Goal: Task Accomplishment & Management: Manage account settings

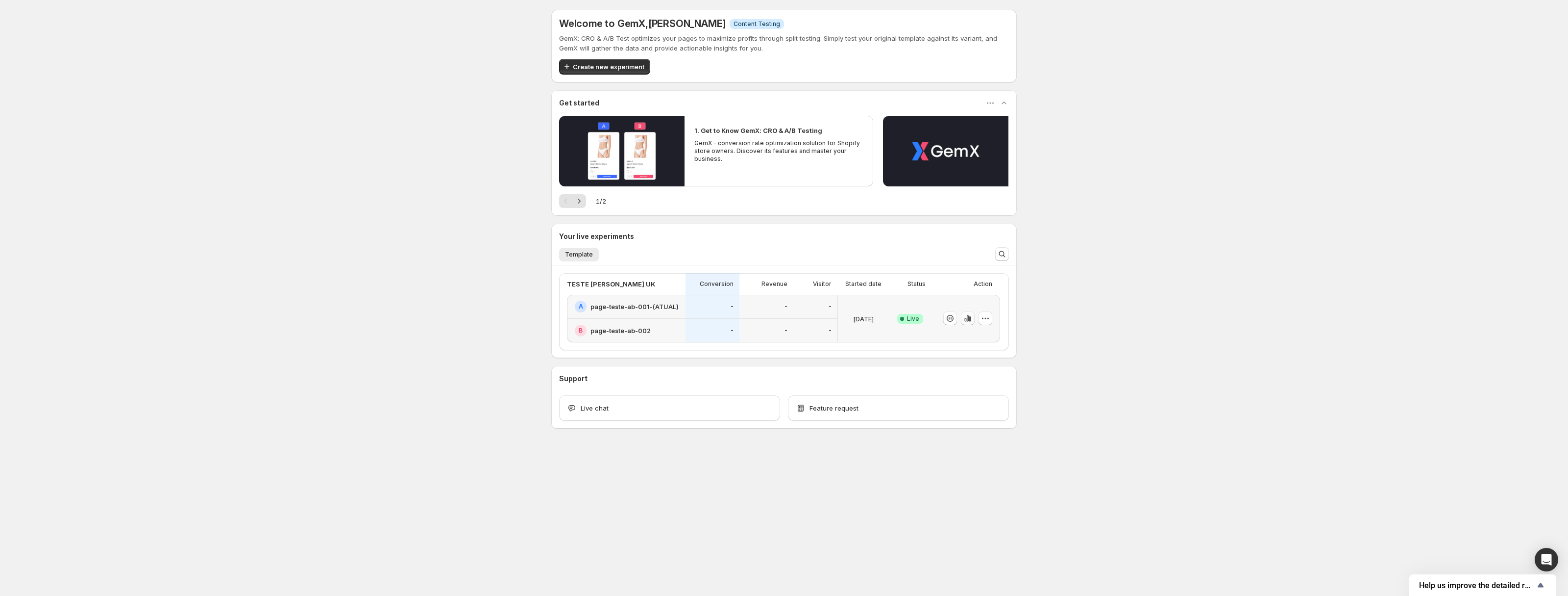
click at [968, 321] on icon "button" at bounding box center [967, 318] width 2 height 6
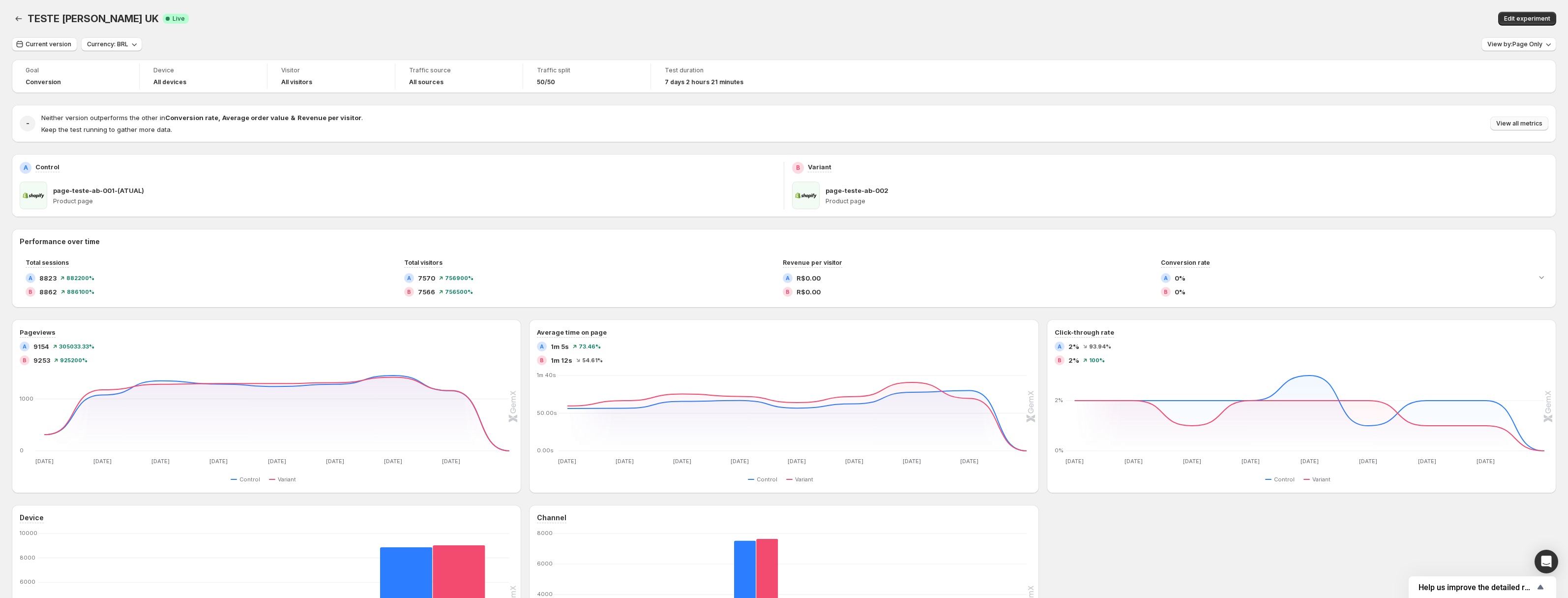
click at [1514, 122] on span "View all metrics" at bounding box center [1520, 123] width 46 height 8
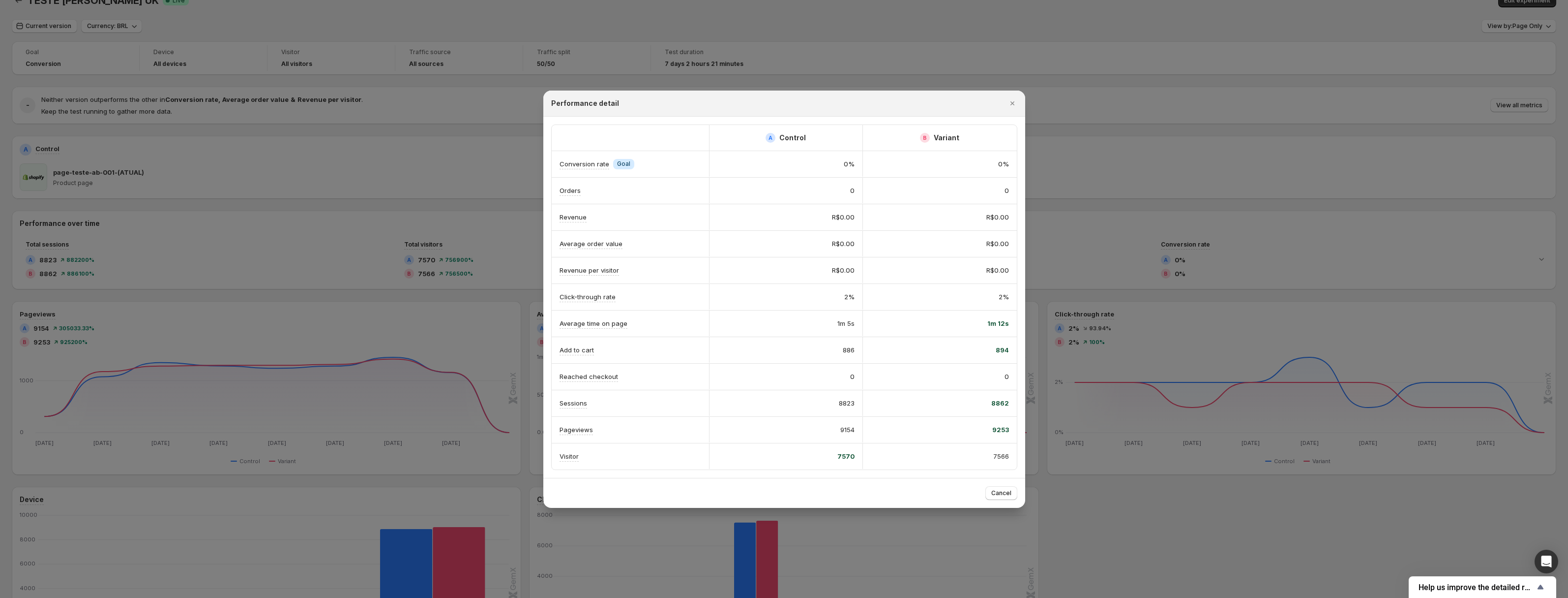
scroll to position [22, 0]
click at [1001, 492] on span "Cancel" at bounding box center [1001, 493] width 20 height 8
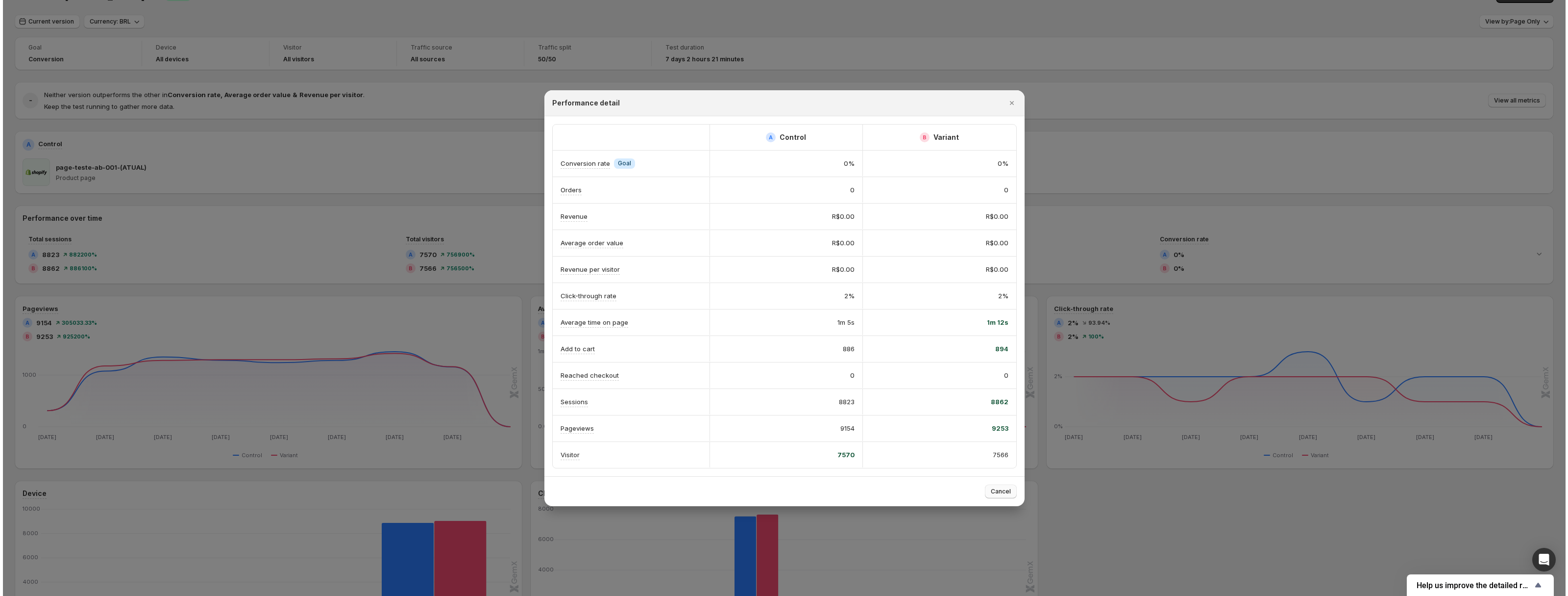
scroll to position [0, 0]
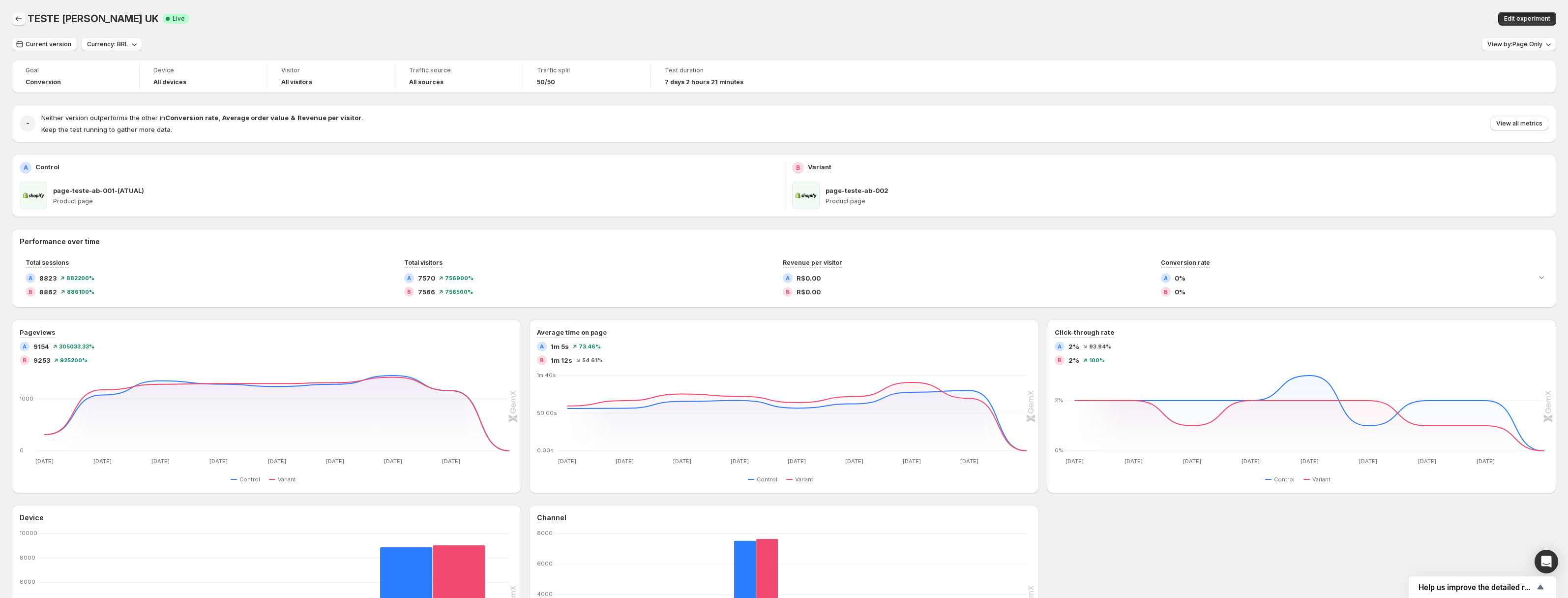
click at [18, 21] on icon "Back" at bounding box center [18, 18] width 10 height 10
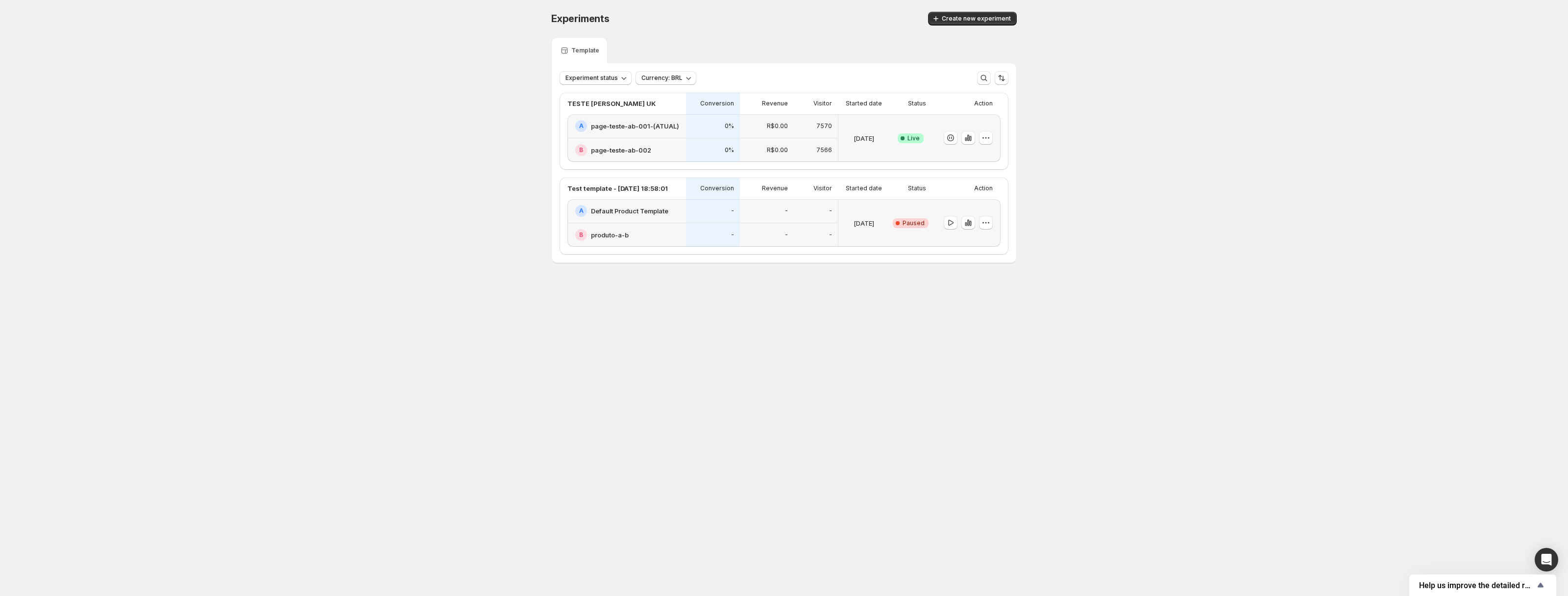
click at [937, 317] on body "Experiments. This page is ready Experiments Create new experiment Template Expe…" at bounding box center [784, 298] width 1568 height 596
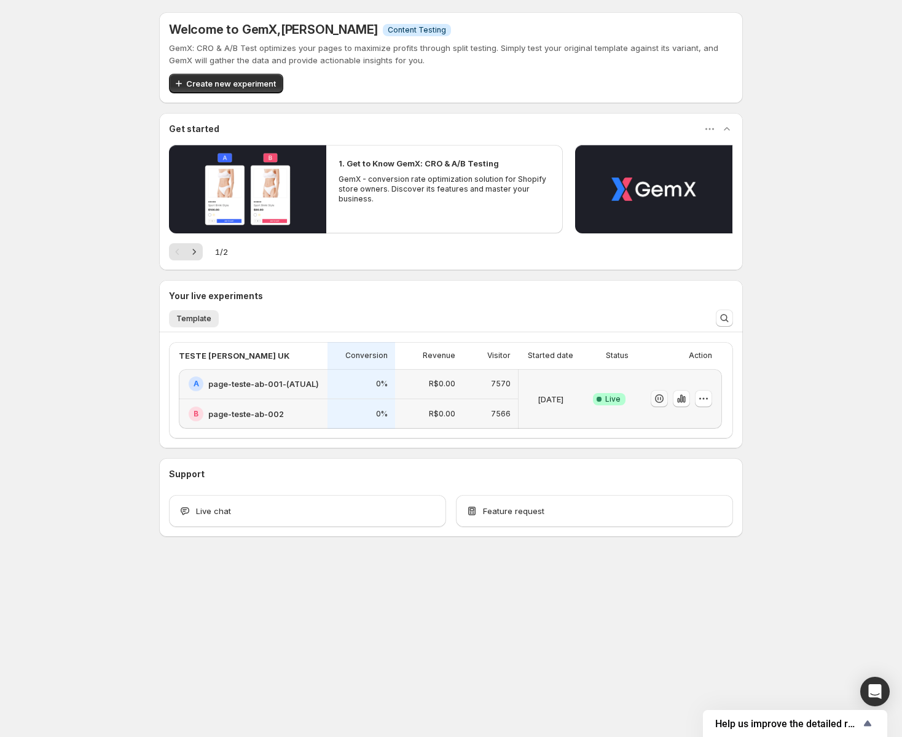
click at [659, 401] on icon "button" at bounding box center [659, 399] width 12 height 12
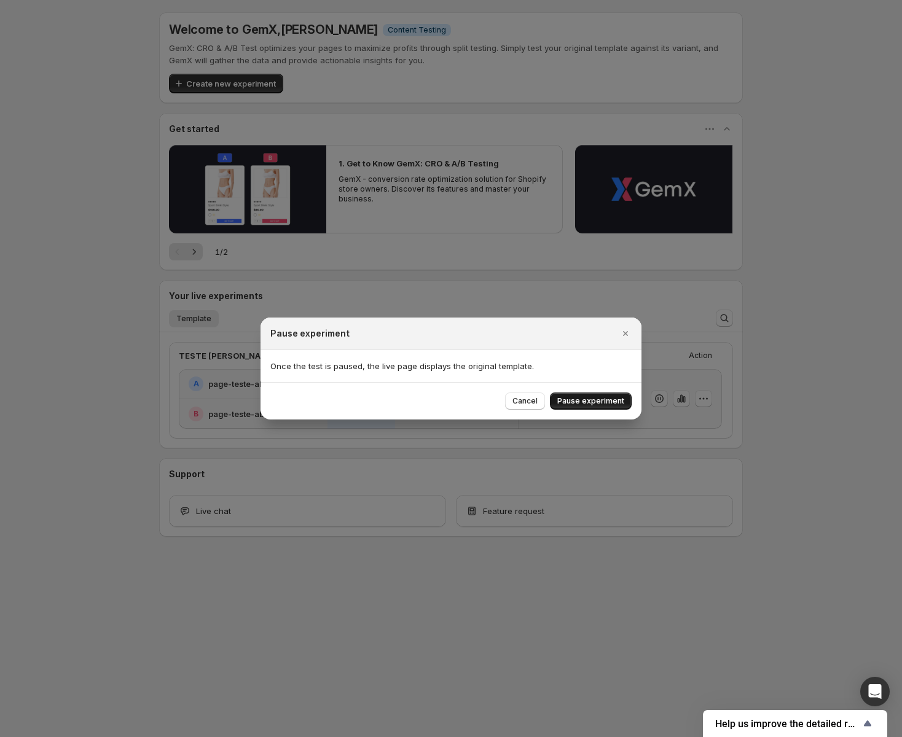
click at [592, 404] on span "Pause experiment" at bounding box center [590, 401] width 67 height 10
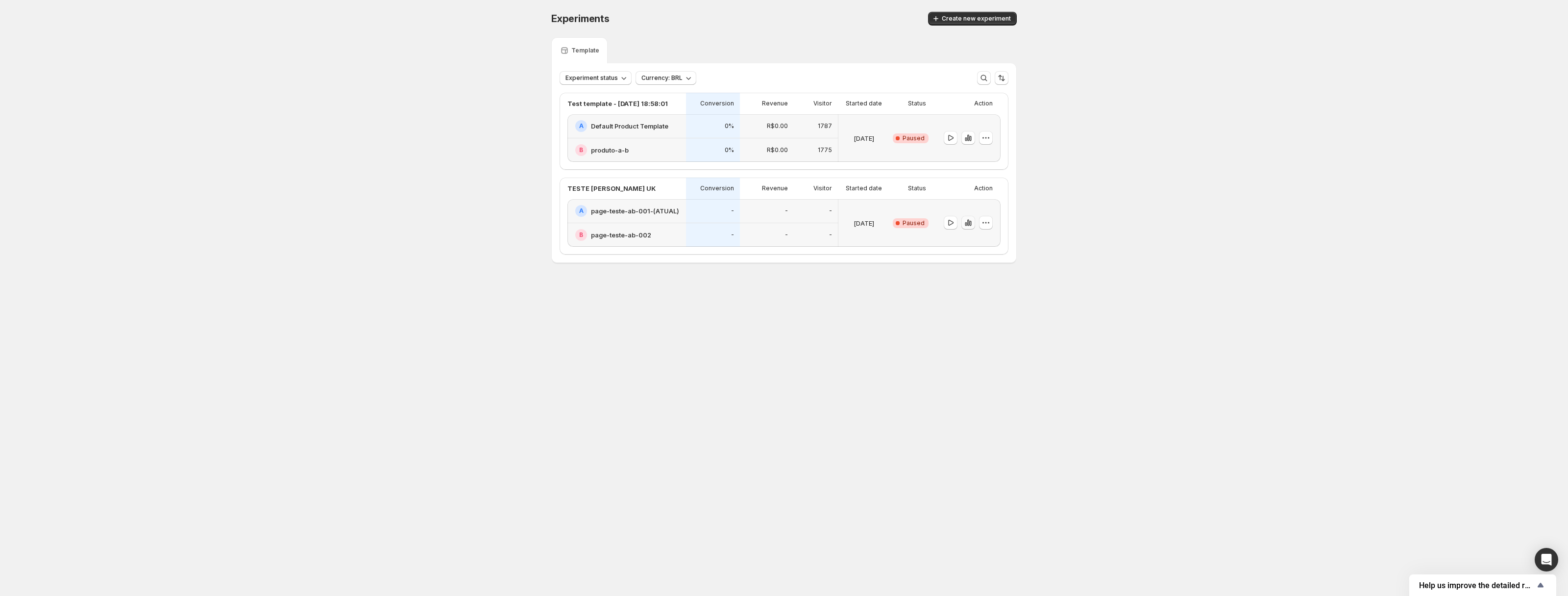
click at [967, 226] on icon "button" at bounding box center [968, 223] width 10 height 10
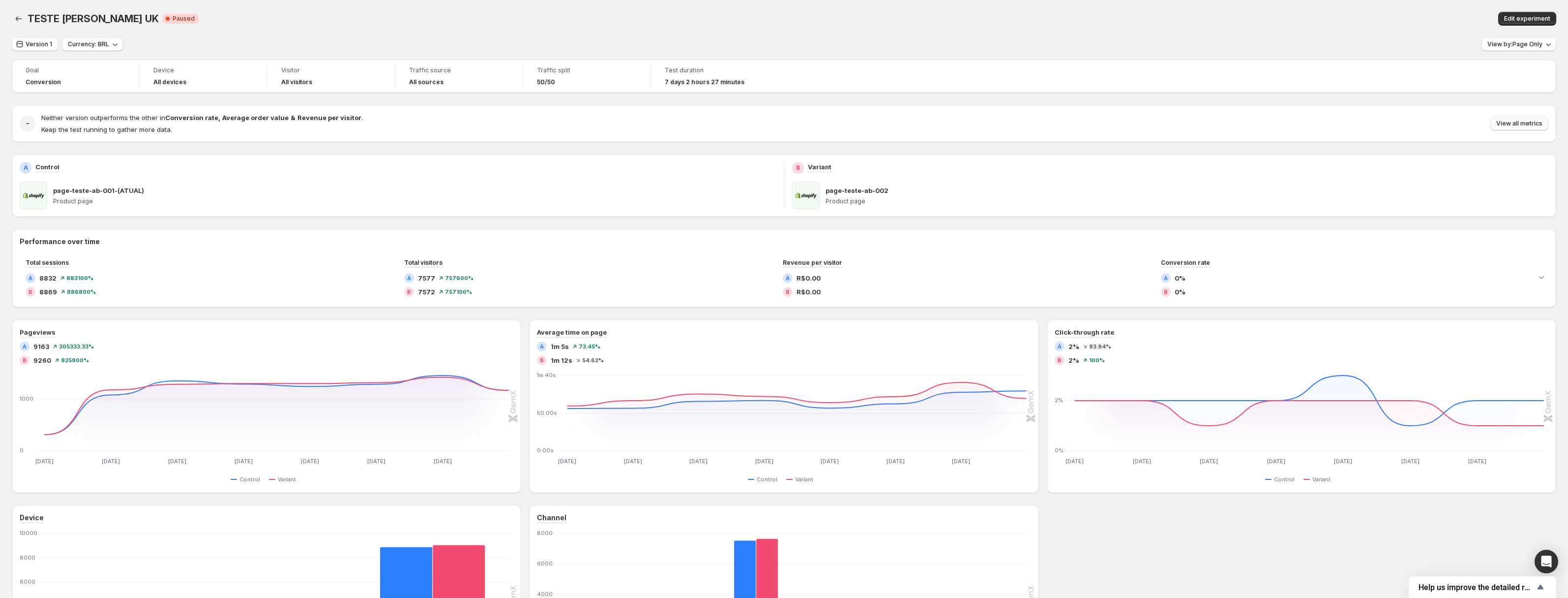
click at [1520, 121] on span "View all metrics" at bounding box center [1520, 123] width 46 height 8
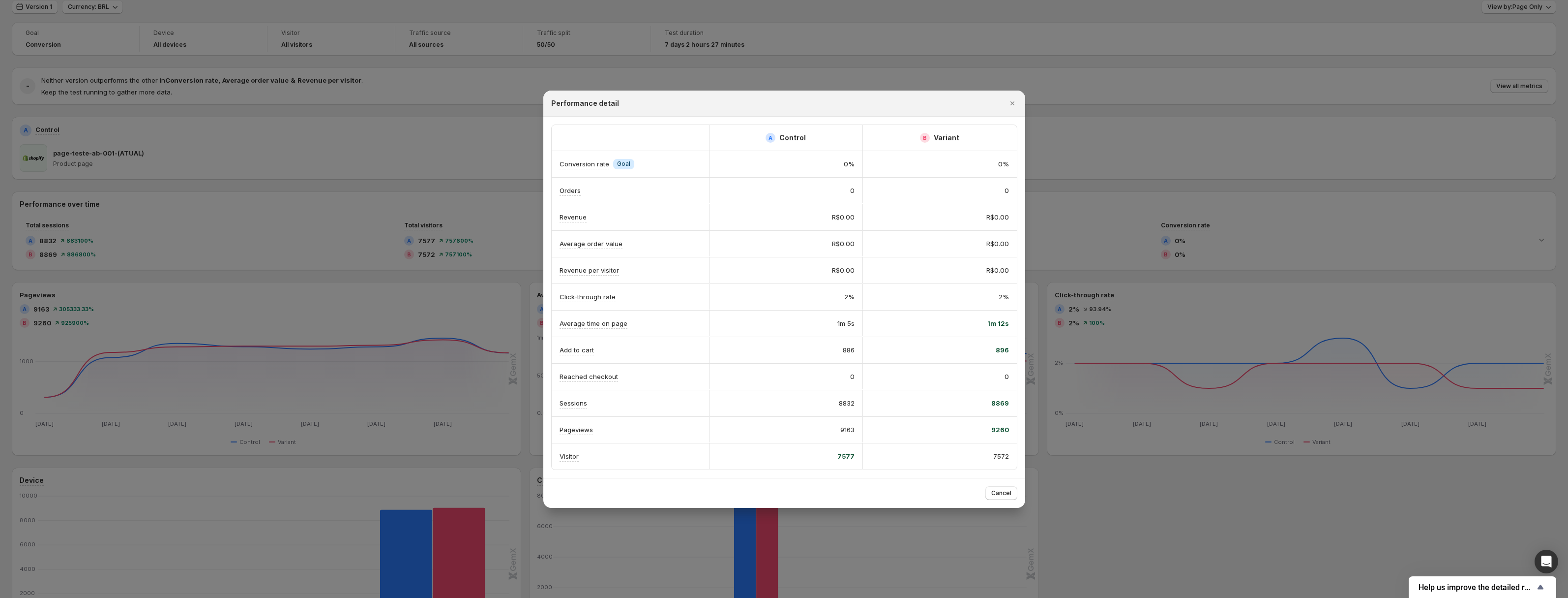
scroll to position [94, 0]
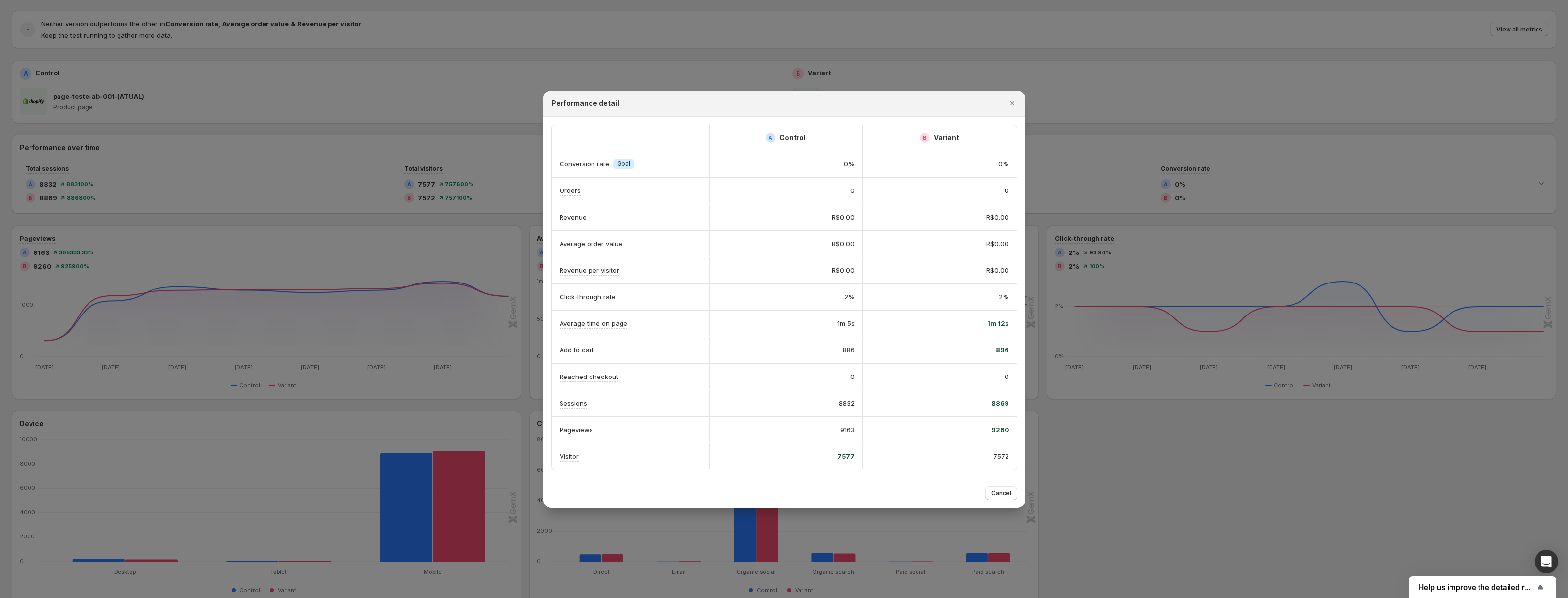
drag, startPoint x: 829, startPoint y: 451, endPoint x: 858, endPoint y: 451, distance: 29.0
click at [858, 451] on div "7577" at bounding box center [786, 456] width 154 height 26
drag, startPoint x: 835, startPoint y: 460, endPoint x: 856, endPoint y: 454, distance: 21.8
click at [856, 454] on div "7577" at bounding box center [786, 456] width 154 height 26
drag, startPoint x: 979, startPoint y: 459, endPoint x: 1007, endPoint y: 459, distance: 28.0
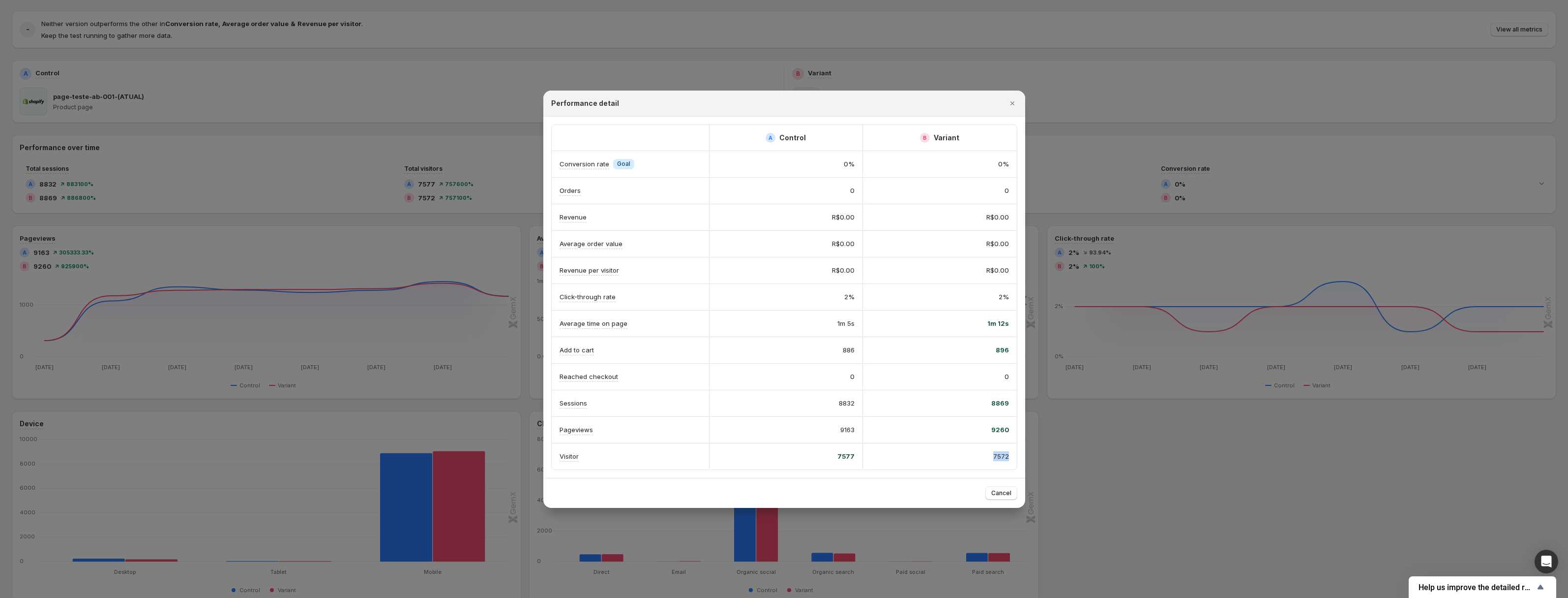
click at [1007, 459] on div "7572" at bounding box center [940, 456] width 138 height 10
drag, startPoint x: 841, startPoint y: 348, endPoint x: 856, endPoint y: 348, distance: 15.0
click at [856, 348] on div "886" at bounding box center [786, 350] width 154 height 26
drag, startPoint x: 997, startPoint y: 351, endPoint x: 1014, endPoint y: 351, distance: 17.0
click at [1014, 351] on div "896" at bounding box center [940, 350] width 154 height 26
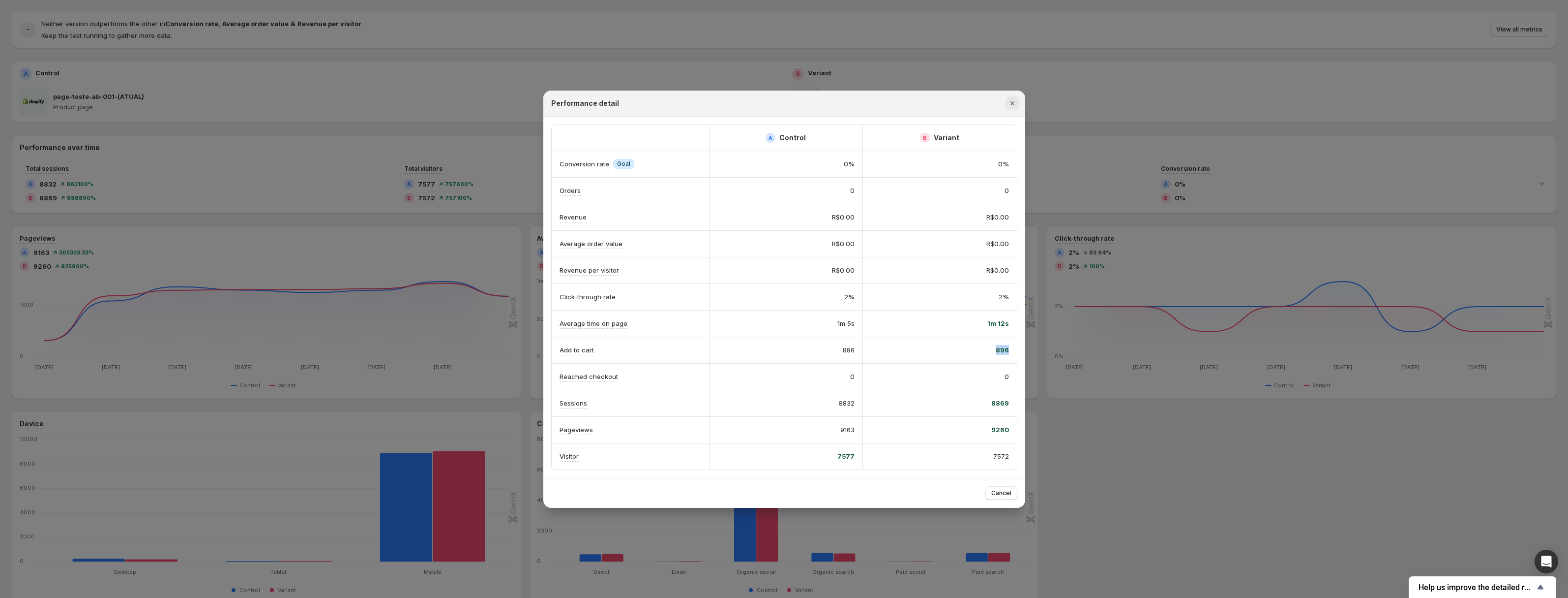
click at [1015, 103] on icon "Close" at bounding box center [1013, 103] width 10 height 10
